Goal: Transaction & Acquisition: Purchase product/service

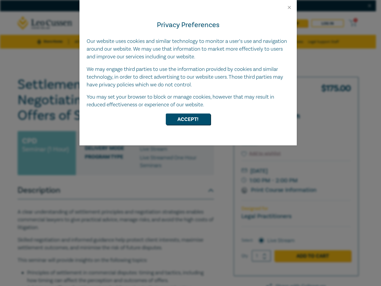
click at [190, 143] on div "Privacy Preferences Our website uses cookies and similar technology to monitor …" at bounding box center [187, 77] width 217 height 135
click at [289, 7] on button "Close" at bounding box center [289, 7] width 5 height 5
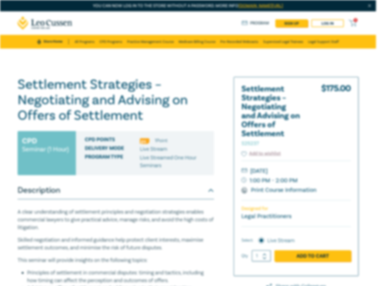
click at [188, 119] on h1 "Settlement Strategies – Negotiating and Advising on Offers of Settlement S25237" at bounding box center [116, 100] width 196 height 46
